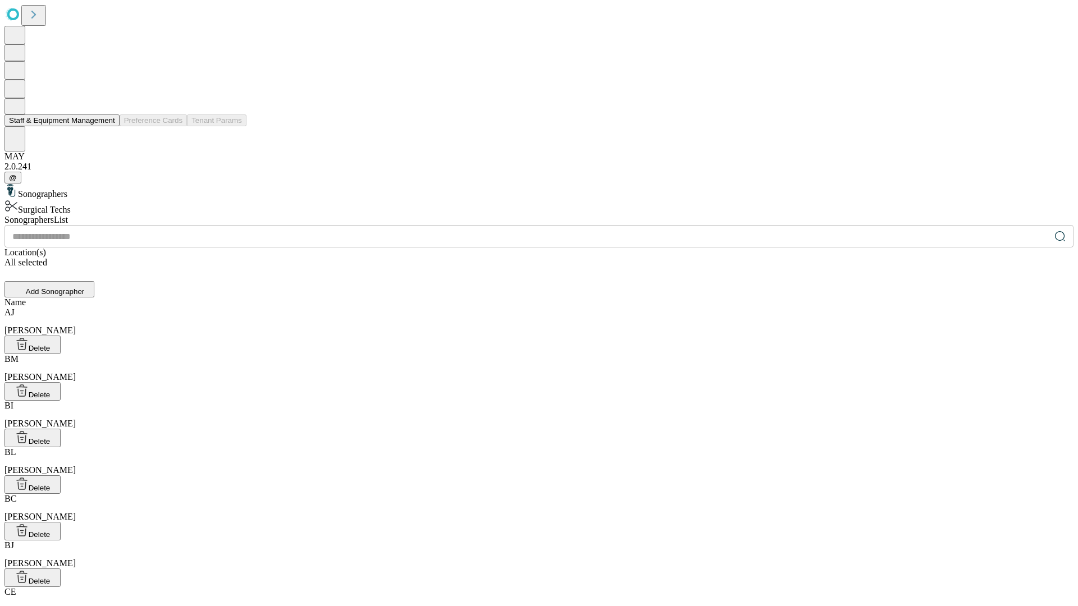
click at [107, 126] on button "Staff & Equipment Management" at bounding box center [61, 121] width 115 height 12
